Goal: Information Seeking & Learning: Understand process/instructions

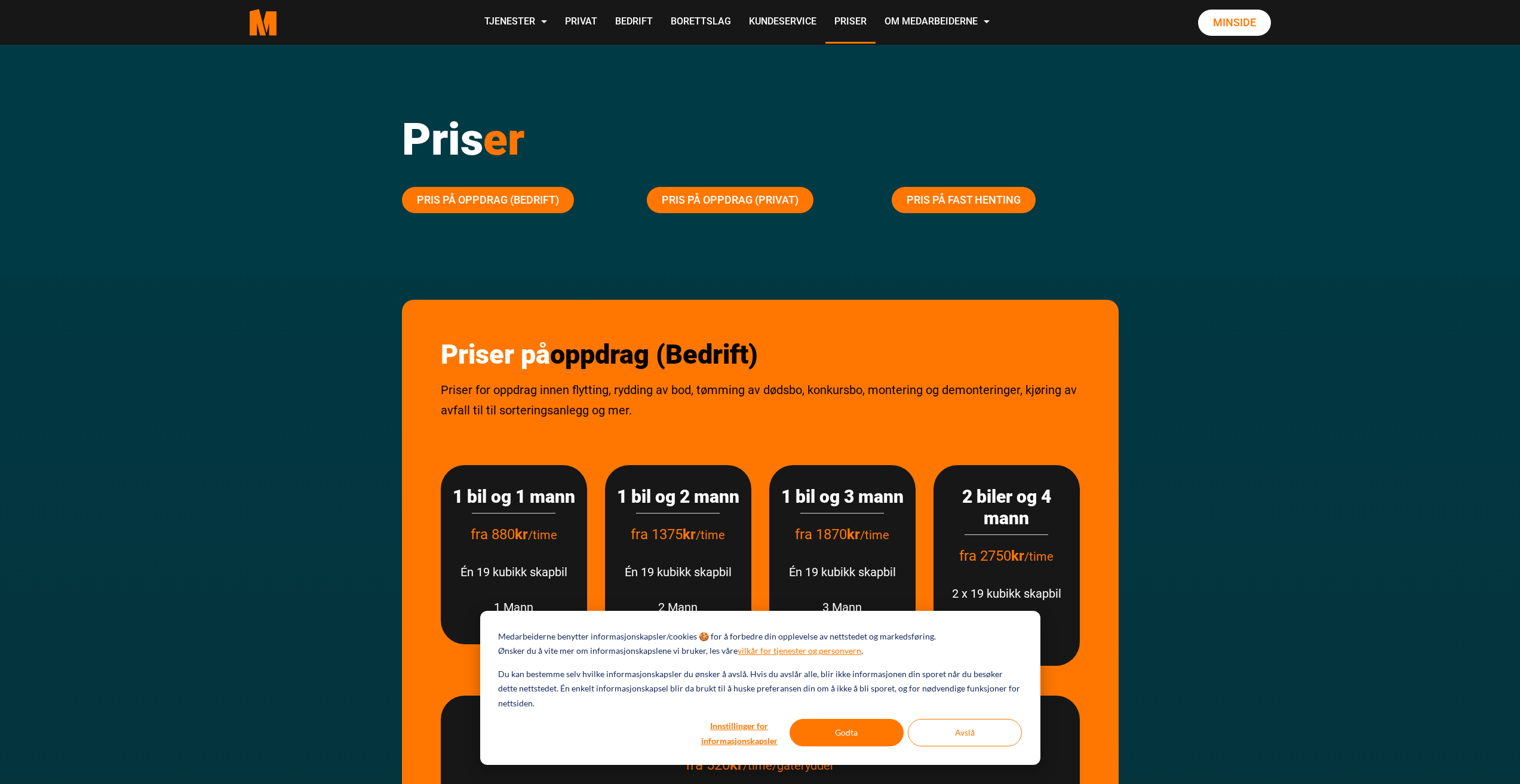
scroll to position [10, 0]
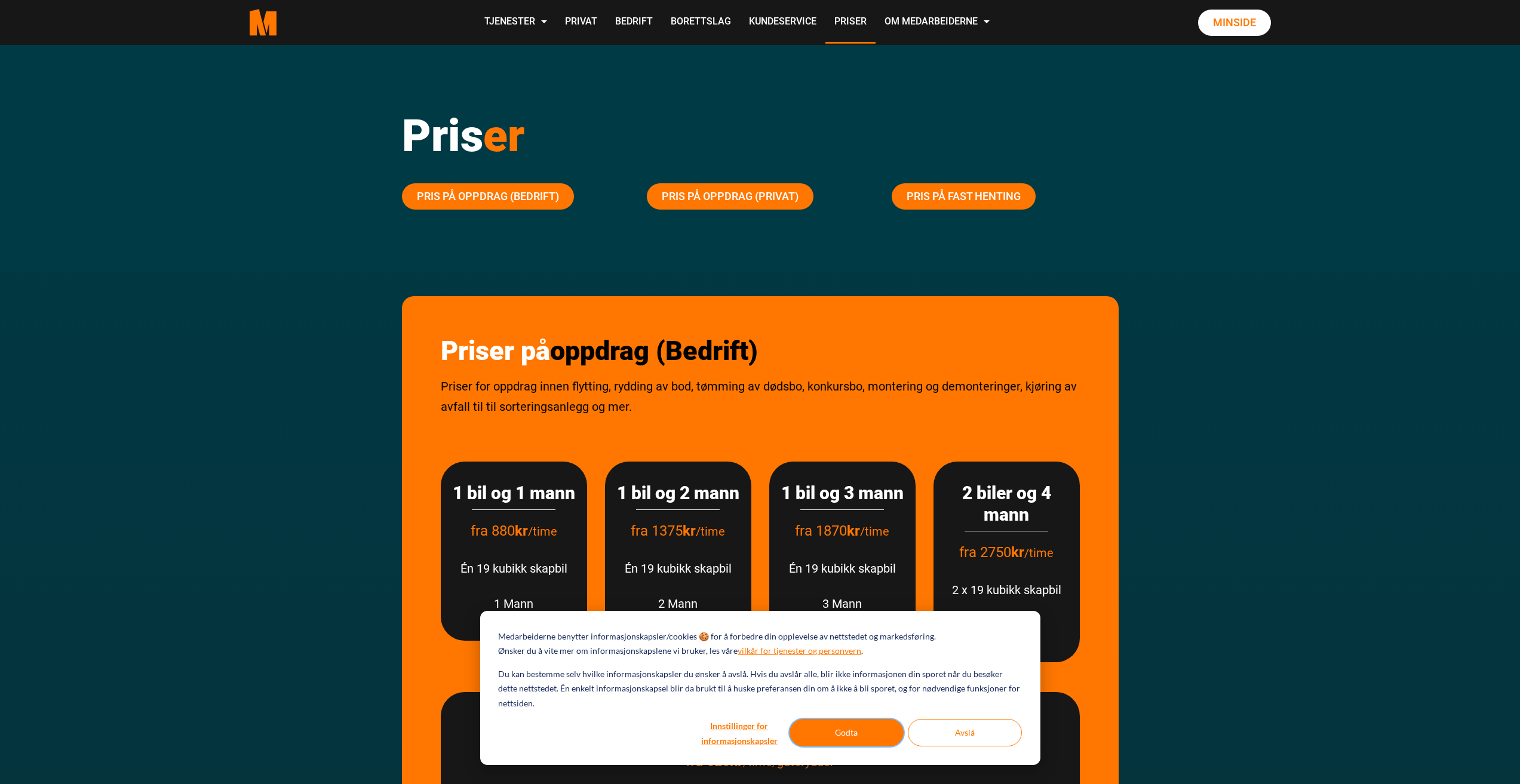
click at [850, 739] on button "Godta" at bounding box center [847, 732] width 114 height 27
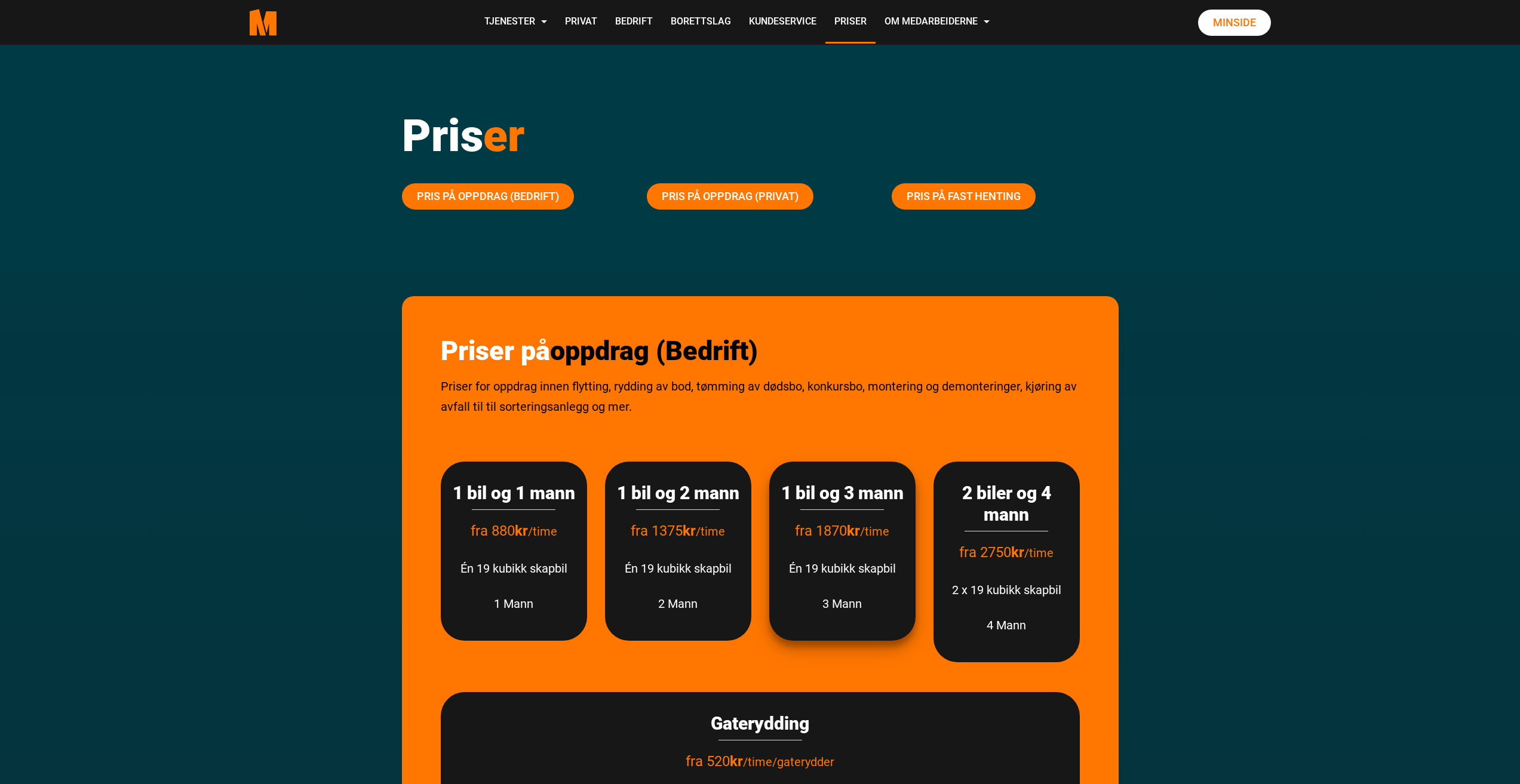
scroll to position [0, 0]
click at [983, 199] on link "Pris på fast henting" at bounding box center [964, 197] width 144 height 26
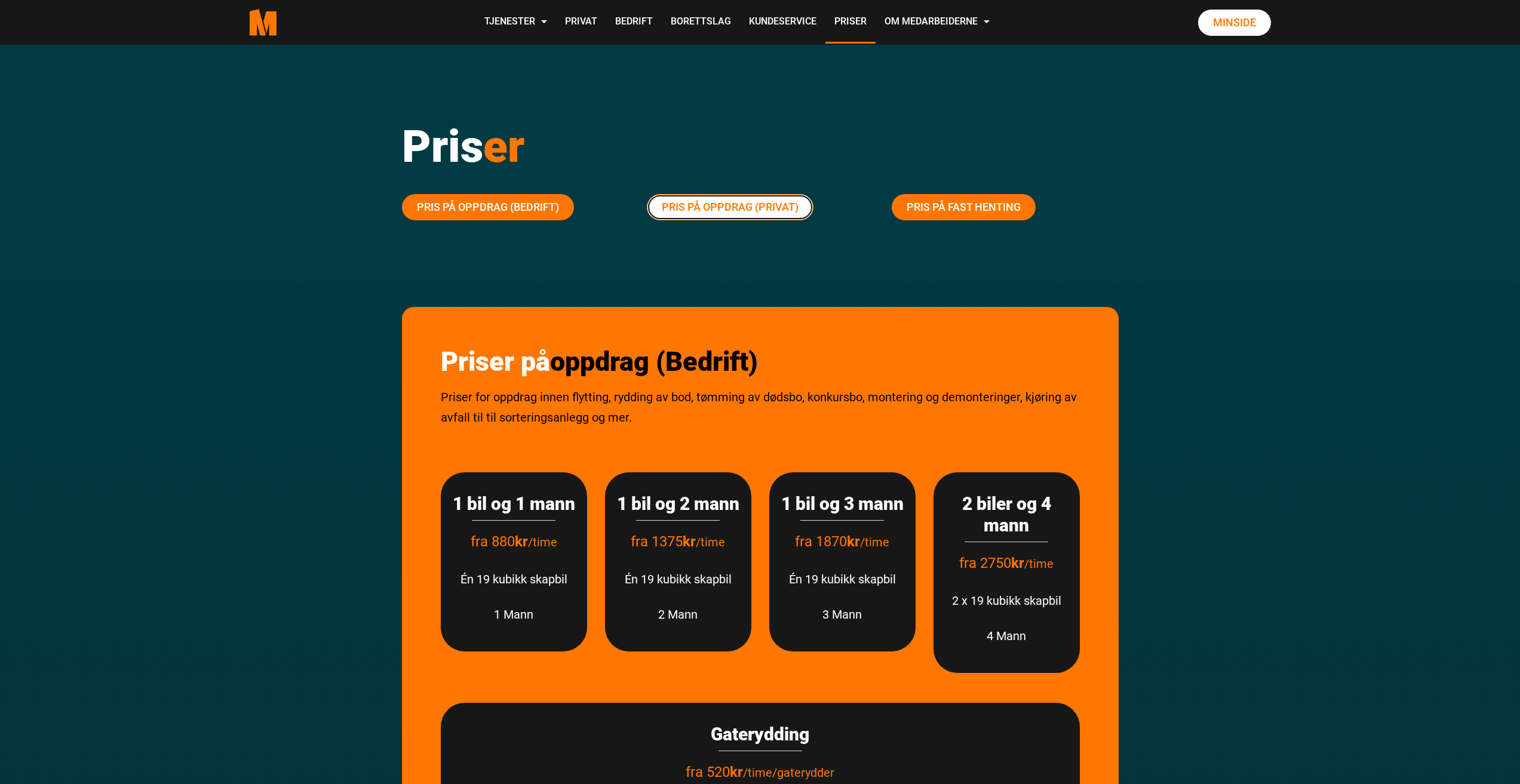
click at [679, 206] on link "Pris på oppdrag (Privat)" at bounding box center [730, 208] width 167 height 26
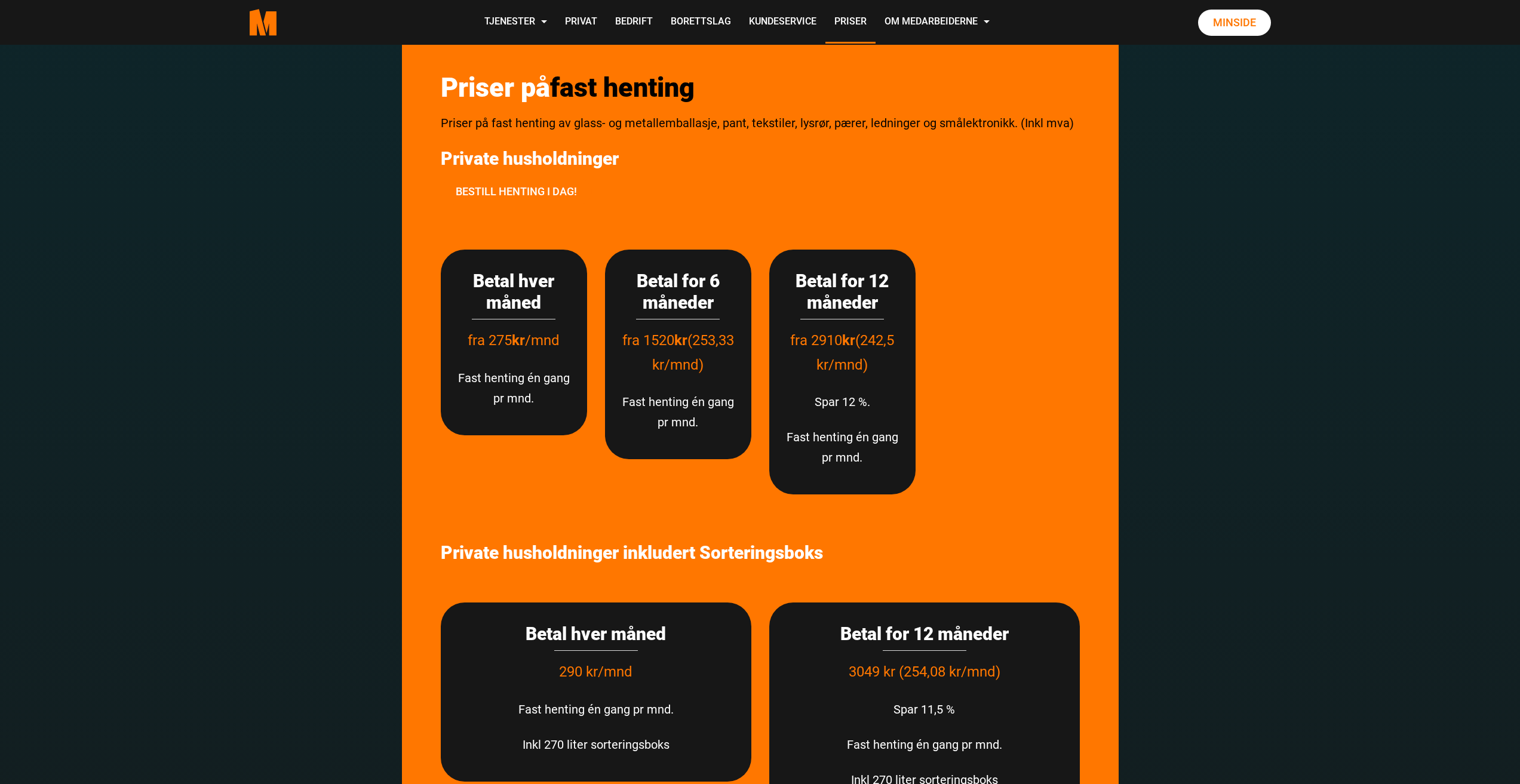
scroll to position [2604, 0]
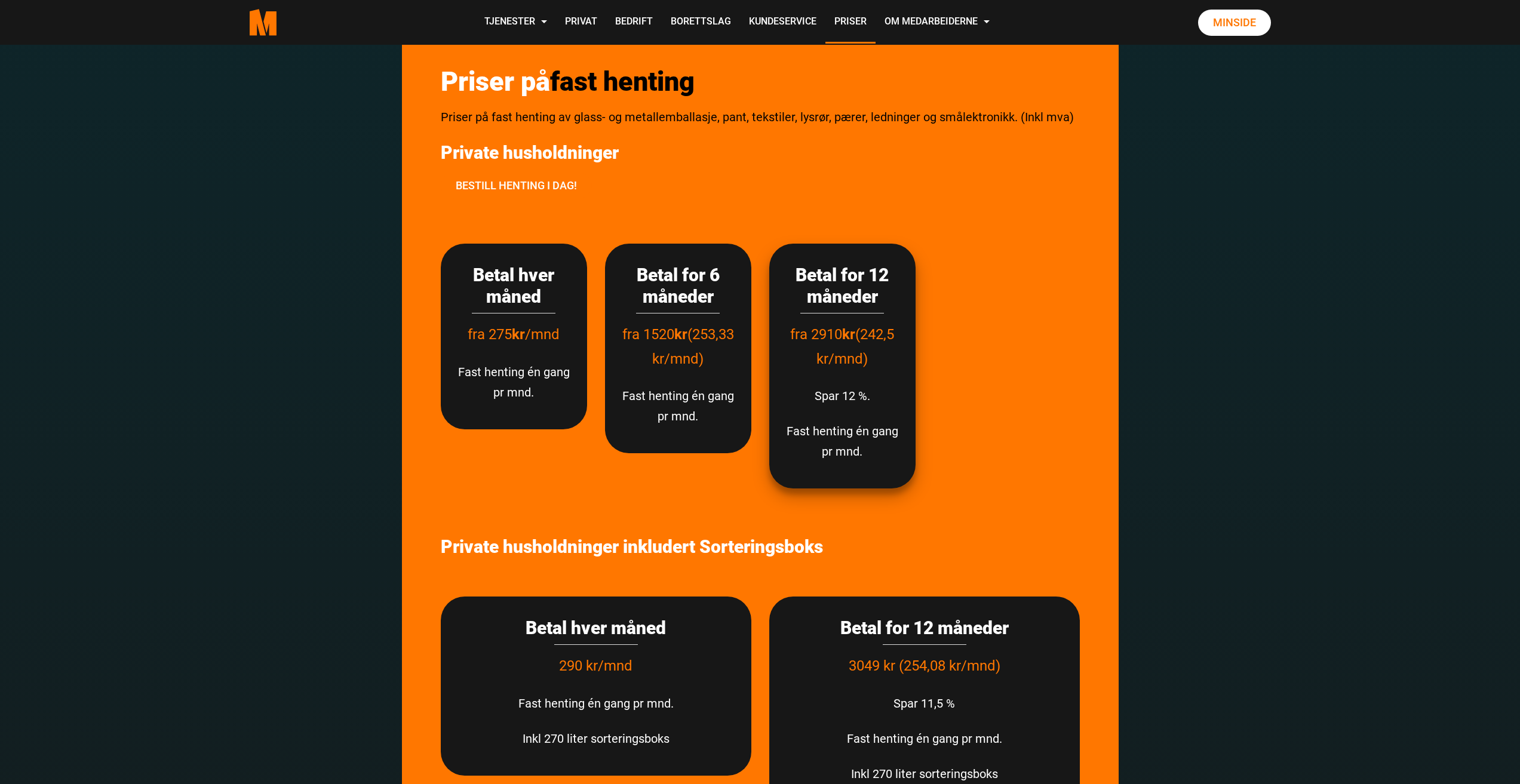
click at [861, 404] on p "Spar 12 %." at bounding box center [843, 396] width 123 height 20
click at [873, 302] on h3 "Betal for 12 måneder" at bounding box center [843, 286] width 123 height 43
click at [836, 387] on p "Spar 12 %." at bounding box center [843, 396] width 123 height 20
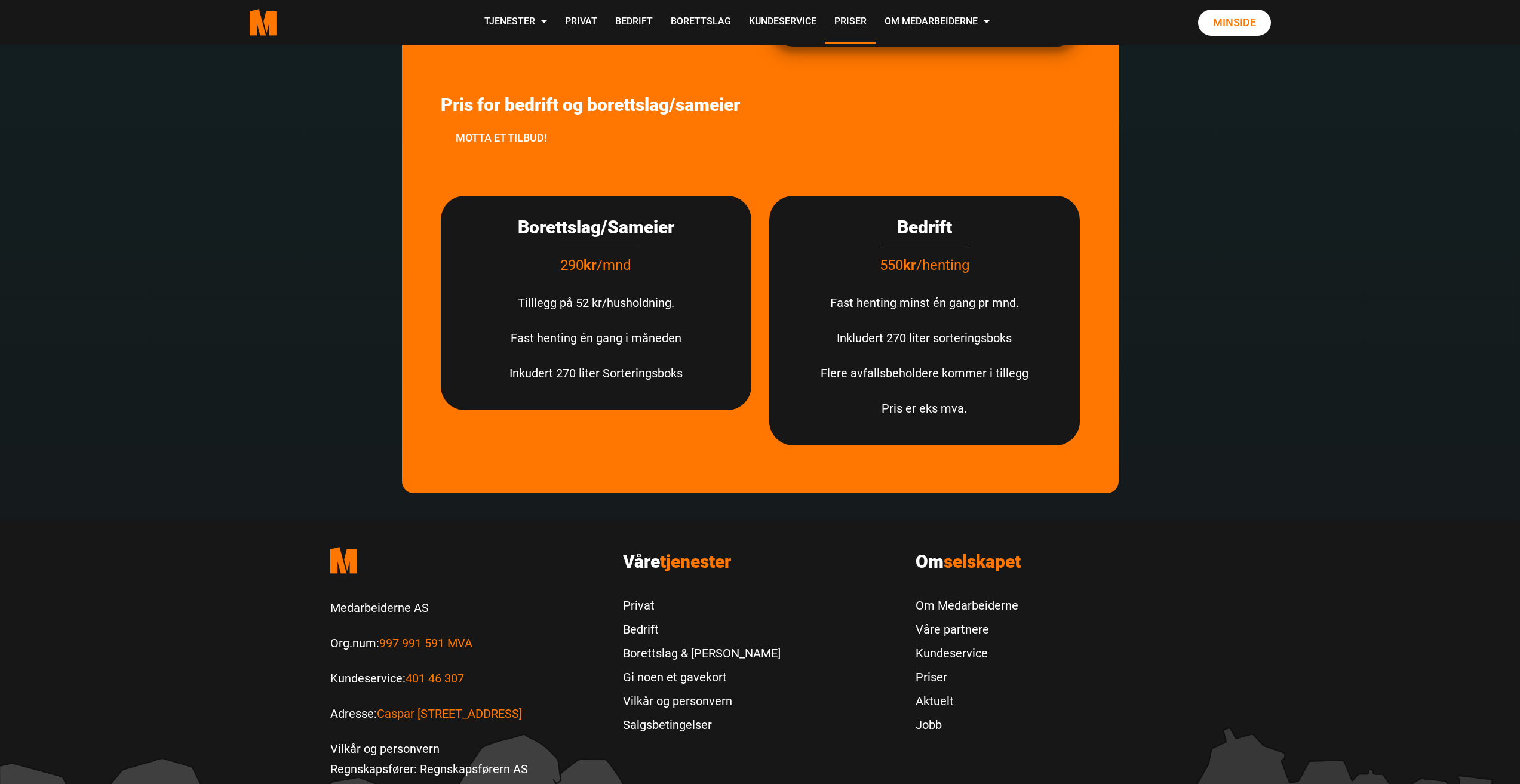
scroll to position [3503, 0]
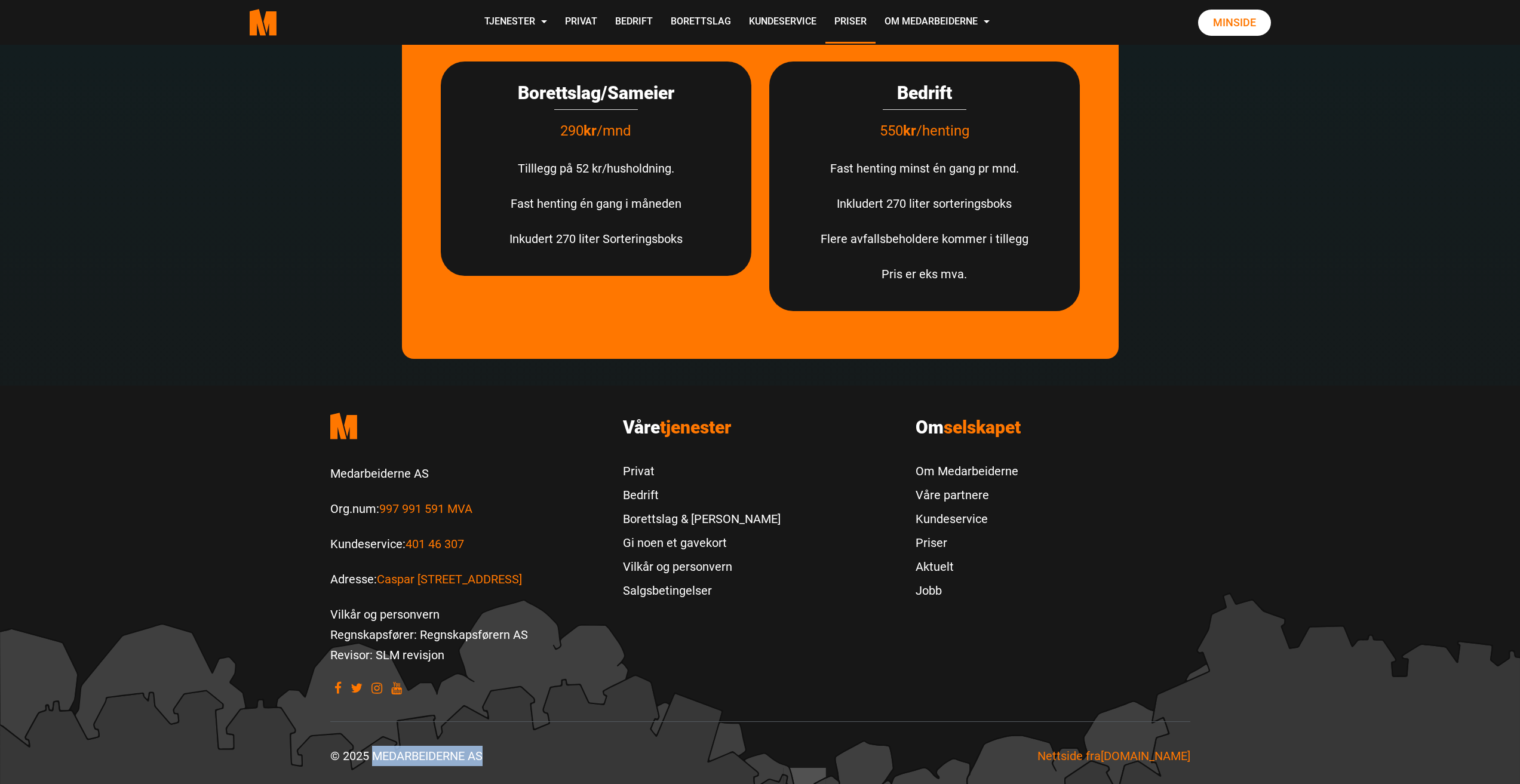
drag, startPoint x: 486, startPoint y: 754, endPoint x: 375, endPoint y: 753, distance: 111.0
click at [375, 753] on div "© 2025 MEDARBEIDERNE AS" at bounding box center [541, 755] width 439 height 20
copy div "MEDARBEIDERNE AS"
